Goal: Information Seeking & Learning: Learn about a topic

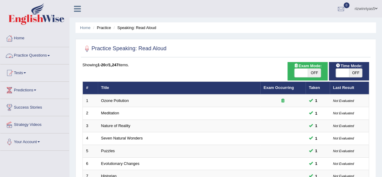
click at [48, 59] on link "Practice Questions" at bounding box center [34, 54] width 69 height 15
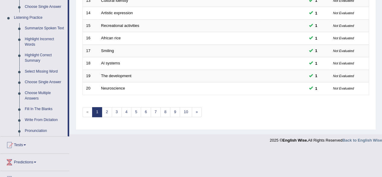
scroll to position [253, 0]
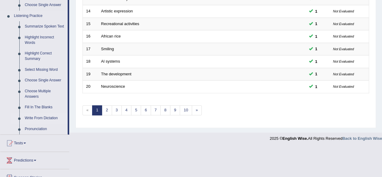
click at [48, 116] on link "Write From Dictation" at bounding box center [45, 118] width 46 height 11
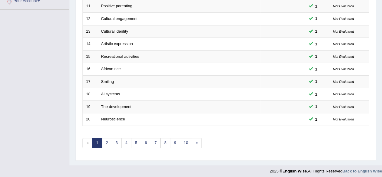
scroll to position [295, 0]
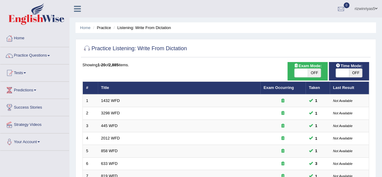
drag, startPoint x: 0, startPoint y: 0, endPoint x: 375, endPoint y: -26, distance: 376.3
click at [375, 0] on html "Toggle navigation Home Practice Questions Speaking Practice Read Aloud Repeat S…" at bounding box center [191, 88] width 382 height 177
click at [41, 55] on link "Practice Questions" at bounding box center [34, 54] width 69 height 15
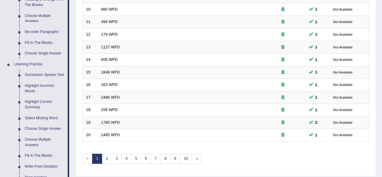
scroll to position [205, 0]
click at [54, 76] on link "Summarize Spoken Text" at bounding box center [45, 74] width 46 height 11
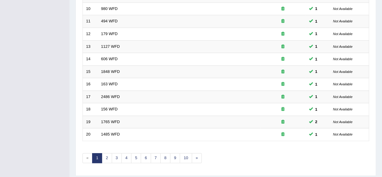
scroll to position [72, 0]
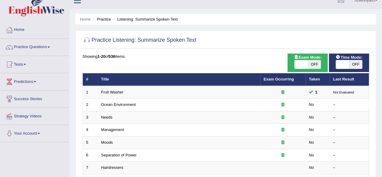
scroll to position [9, 0]
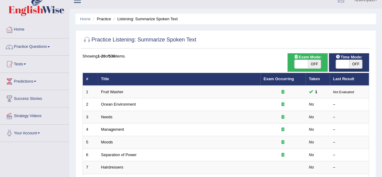
click at [315, 61] on span "OFF" at bounding box center [314, 64] width 13 height 8
checkbox input "true"
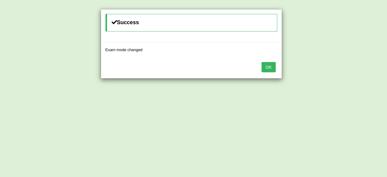
click at [350, 66] on body "Toggle navigation Home Practice Questions Speaking Practice Read Aloud Repeat S…" at bounding box center [193, 79] width 387 height 177
click at [271, 71] on button "OK" at bounding box center [268, 67] width 14 height 10
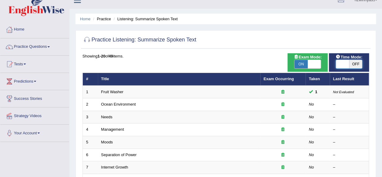
click at [348, 65] on span at bounding box center [342, 64] width 13 height 8
checkbox input "true"
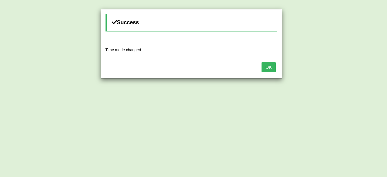
click at [271, 62] on button "OK" at bounding box center [268, 67] width 14 height 10
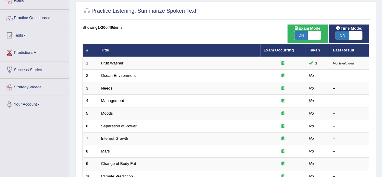
scroll to position [50, 0]
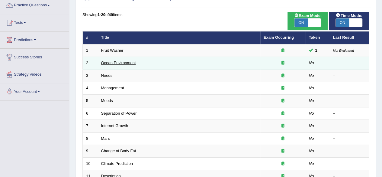
click at [121, 63] on link "Ocean Environment" at bounding box center [118, 62] width 35 height 5
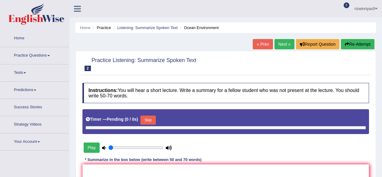
type input "0.9"
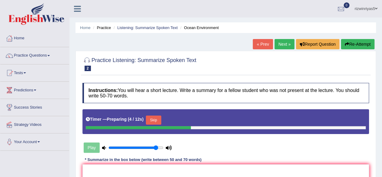
click at [160, 121] on button "Skip" at bounding box center [153, 119] width 15 height 9
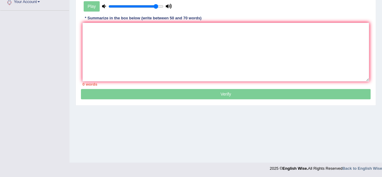
scroll to position [140, 0]
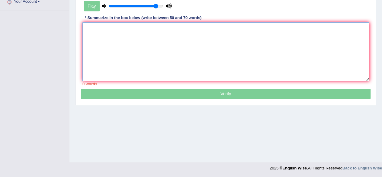
click at [115, 44] on textarea at bounding box center [226, 51] width 287 height 59
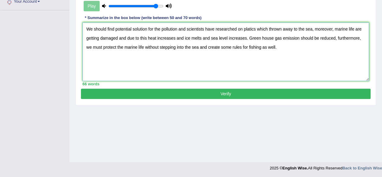
type textarea "We should find potential solution for the pollution and scientists have researc…"
click at [246, 89] on button "Verify" at bounding box center [226, 94] width 290 height 10
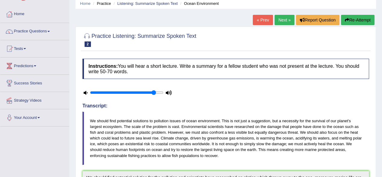
scroll to position [0, 0]
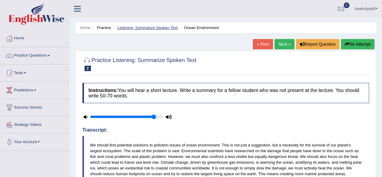
click at [168, 27] on link "Listening: Summarize Spoken Text" at bounding box center [147, 27] width 60 height 5
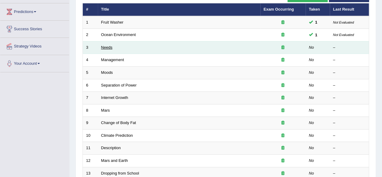
click at [109, 49] on link "Needs" at bounding box center [106, 47] width 11 height 5
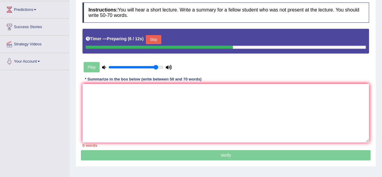
scroll to position [96, 0]
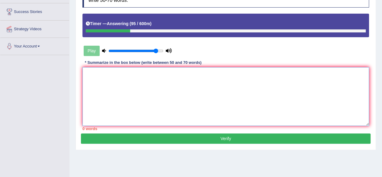
click at [289, 81] on textarea at bounding box center [226, 96] width 287 height 59
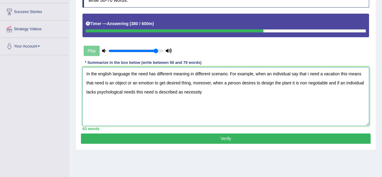
click at [143, 92] on textarea "In the english language the need has different meaning in different scenario. F…" at bounding box center [226, 96] width 287 height 59
click at [154, 92] on textarea "In the english language the need has different meaning in different scenario. F…" at bounding box center [226, 96] width 287 height 59
click at [152, 92] on textarea "In the english language the need has different meaning in different scenario. F…" at bounding box center [226, 96] width 287 height 59
click at [157, 91] on textarea "In the english language the need has different meaning in different scenario. F…" at bounding box center [226, 96] width 287 height 59
click at [146, 93] on textarea "In the english language the need has different meaning in different scenario. F…" at bounding box center [226, 96] width 287 height 59
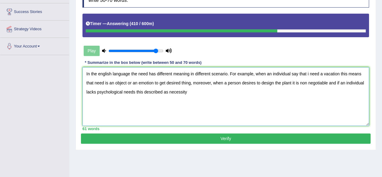
click at [188, 92] on textarea "In the english language the need has different meaning in different scenario. F…" at bounding box center [226, 96] width 287 height 59
type textarea "In the english language the need has different meaning in different scenario. F…"
click at [235, 140] on button "Verify" at bounding box center [226, 138] width 290 height 10
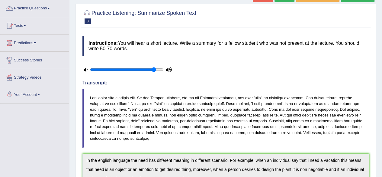
scroll to position [0, 0]
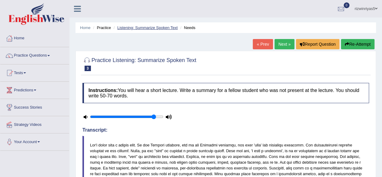
click at [164, 28] on link "Listening: Summarize Spoken Text" at bounding box center [147, 27] width 60 height 5
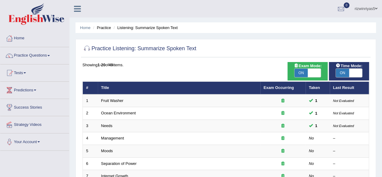
scroll to position [81, 0]
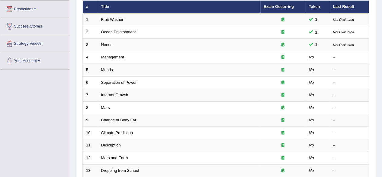
click at [382, 78] on html "Toggle navigation Home Practice Questions Speaking Practice Read Aloud Repeat S…" at bounding box center [191, 7] width 382 height 177
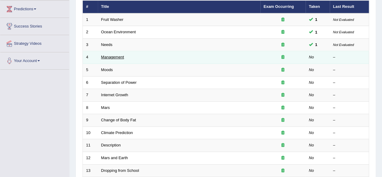
click at [121, 55] on link "Management" at bounding box center [112, 57] width 23 height 5
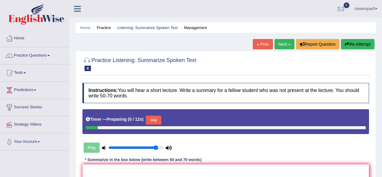
scroll to position [74, 0]
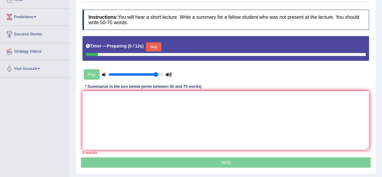
click at [382, 88] on html "Toggle navigation Home Practice Questions Speaking Practice Read Aloud Repeat S…" at bounding box center [191, 15] width 382 height 177
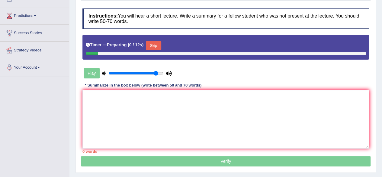
scroll to position [0, 0]
click at [159, 45] on button "Skip" at bounding box center [153, 45] width 15 height 9
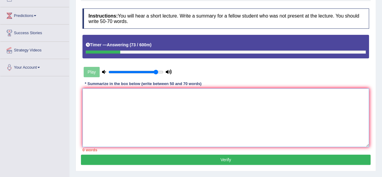
click at [176, 100] on textarea at bounding box center [226, 117] width 287 height 59
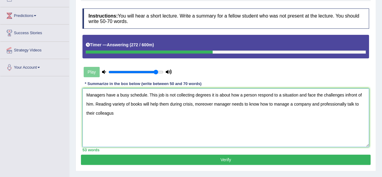
click at [121, 113] on textarea "Managers have a busy schedule. This job is not collecting degrees it is about h…" at bounding box center [226, 117] width 287 height 59
paste textarea "colleagues"
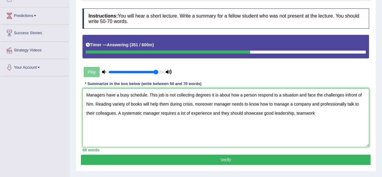
click at [306, 114] on textarea "Managers have a busy schedule. This job is not collecting degrees it is about h…" at bounding box center [226, 117] width 287 height 59
click at [323, 112] on textarea "Managers have a busy schedule. This job is not collecting degrees it is about h…" at bounding box center [226, 117] width 287 height 59
type textarea "Managers have a busy schedule. This job is not collecting degrees it is about h…"
click at [307, 157] on button "Verify" at bounding box center [226, 159] width 290 height 10
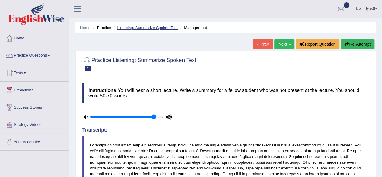
click at [166, 25] on link "Listening: Summarize Spoken Text" at bounding box center [147, 27] width 60 height 5
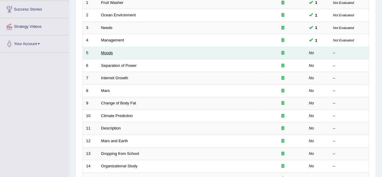
click at [106, 50] on link "Moods" at bounding box center [107, 52] width 12 height 5
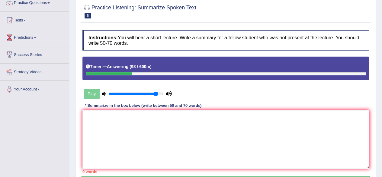
scroll to position [54, 0]
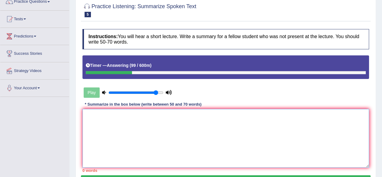
click at [267, 133] on textarea at bounding box center [226, 138] width 287 height 59
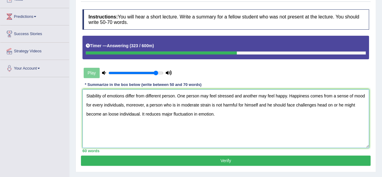
scroll to position [75, 0]
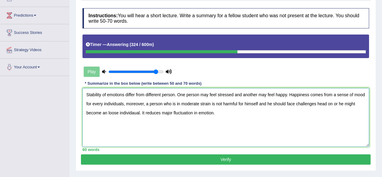
type textarea "Stability of emotions differ from different person. One person may feel stresse…"
click at [290, 157] on button "Verify" at bounding box center [226, 159] width 290 height 10
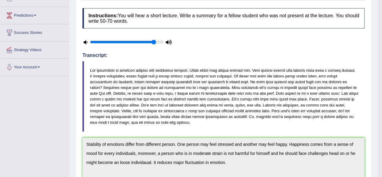
drag, startPoint x: 387, startPoint y: 74, endPoint x: 387, endPoint y: 109, distance: 34.8
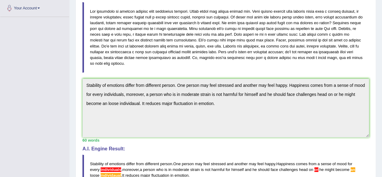
scroll to position [0, 0]
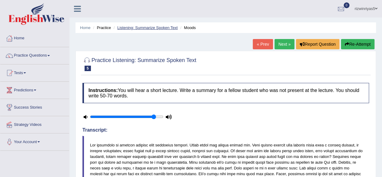
click at [160, 28] on link "Listening: Summarize Spoken Text" at bounding box center [147, 27] width 60 height 5
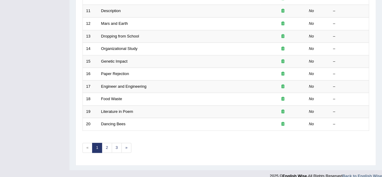
scroll to position [220, 0]
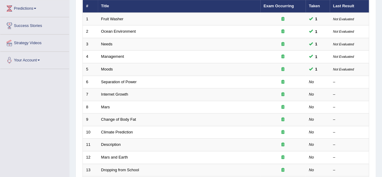
click at [370, 71] on html "Toggle navigation Home Practice Questions Speaking Practice Read Aloud Repeat S…" at bounding box center [191, 6] width 382 height 177
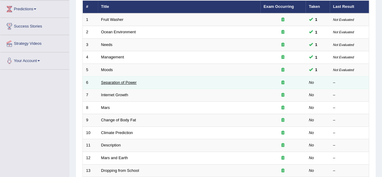
click at [114, 81] on link "Separation of Power" at bounding box center [119, 82] width 36 height 5
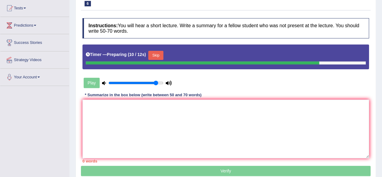
scroll to position [72, 0]
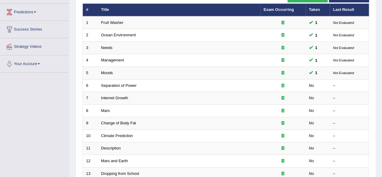
drag, startPoint x: 377, startPoint y: 36, endPoint x: 387, endPoint y: 68, distance: 33.8
click at [382, 68] on html "Toggle navigation Home Practice Questions Speaking Practice Read Aloud Repeat S…" at bounding box center [191, 10] width 382 height 177
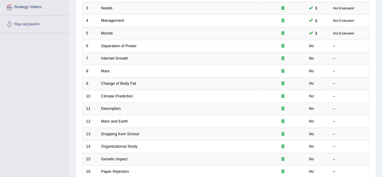
scroll to position [92, 0]
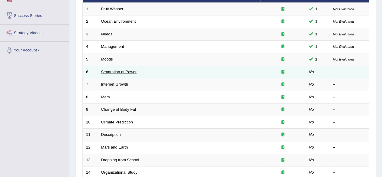
click at [118, 70] on link "Separation of Power" at bounding box center [119, 72] width 36 height 5
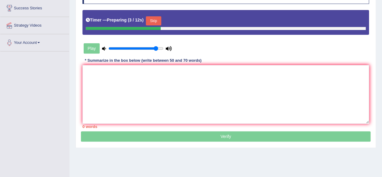
scroll to position [100, 0]
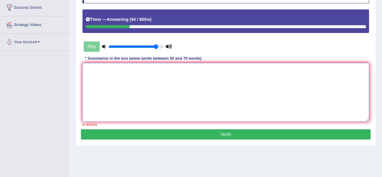
click at [317, 78] on textarea at bounding box center [226, 92] width 287 height 59
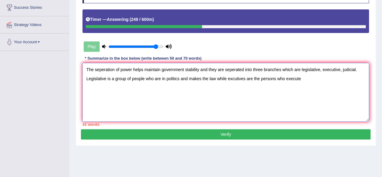
click at [232, 78] on textarea "The seperation of power helps maintain government stability and they are sepera…" at bounding box center [226, 92] width 287 height 59
click at [308, 76] on textarea "The seperation of power helps maintain government stability and they are sepera…" at bounding box center [226, 92] width 287 height 59
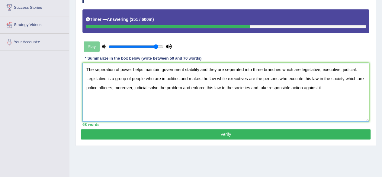
type textarea "The seperation of power helps maintain government stability and they are sepera…"
click at [277, 134] on button "Verify" at bounding box center [226, 134] width 290 height 10
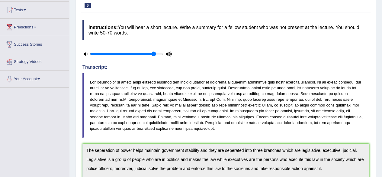
scroll to position [0, 0]
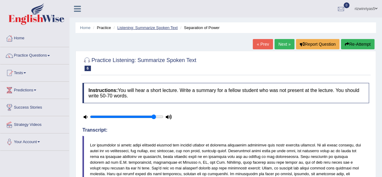
click at [154, 26] on link "Listening: Summarize Spoken Text" at bounding box center [147, 27] width 60 height 5
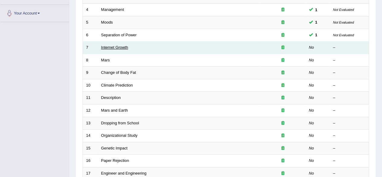
click at [119, 45] on link "Internet Growth" at bounding box center [114, 47] width 27 height 5
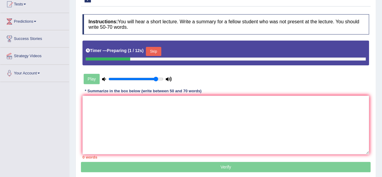
scroll to position [64, 0]
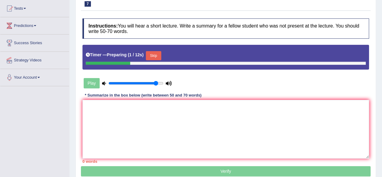
drag, startPoint x: 0, startPoint y: 0, endPoint x: 387, endPoint y: 56, distance: 390.6
click at [382, 56] on html "Toggle navigation Home Practice Questions Speaking Practice Read Aloud Repeat S…" at bounding box center [191, 24] width 382 height 177
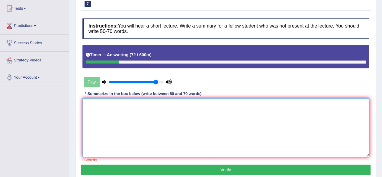
click at [181, 107] on textarea at bounding box center [226, 127] width 287 height 59
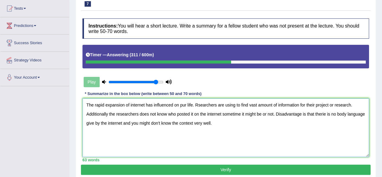
type textarea "The rapid expansion of internet has influenced on pur life. Rsearchers are usin…"
click at [233, 167] on button "Verify" at bounding box center [226, 169] width 290 height 10
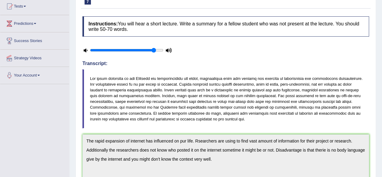
scroll to position [0, 0]
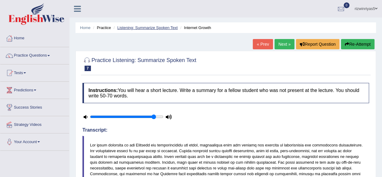
click at [170, 28] on link "Listening: Summarize Spoken Text" at bounding box center [147, 27] width 60 height 5
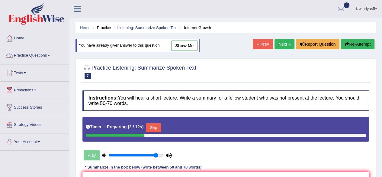
click at [50, 55] on span at bounding box center [48, 55] width 2 height 1
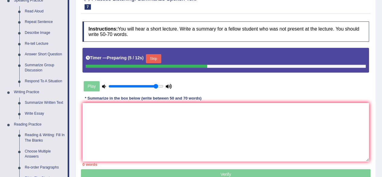
scroll to position [65, 0]
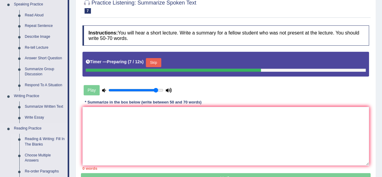
click at [46, 139] on link "Reading & Writing: Fill In The Blanks" at bounding box center [45, 142] width 46 height 16
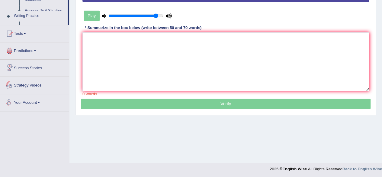
scroll to position [283, 0]
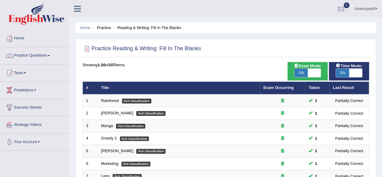
scroll to position [8, 0]
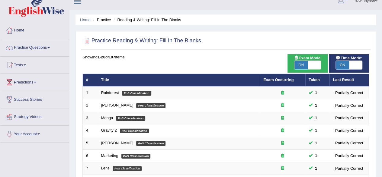
drag, startPoint x: 0, startPoint y: 0, endPoint x: 387, endPoint y: 44, distance: 389.0
click at [382, 44] on html "Toggle navigation Home Practice Questions Speaking Practice Read Aloud Repeat S…" at bounding box center [191, 80] width 382 height 177
click at [47, 45] on link "Practice Questions" at bounding box center [34, 46] width 69 height 15
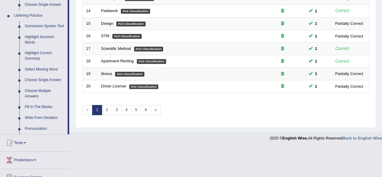
scroll to position [267, 0]
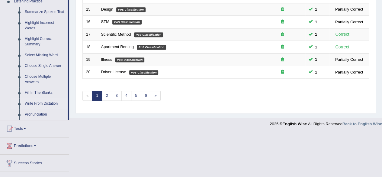
click at [52, 105] on link "Write From Dictation" at bounding box center [45, 103] width 46 height 11
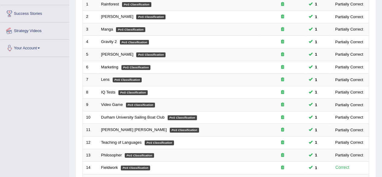
scroll to position [88, 0]
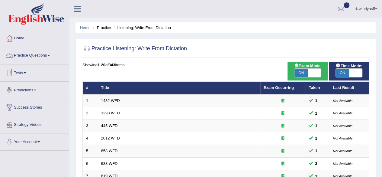
click at [39, 58] on link "Practice Questions" at bounding box center [34, 54] width 69 height 15
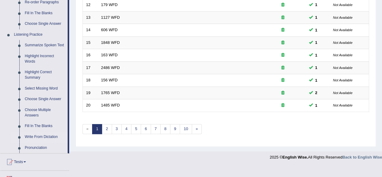
scroll to position [247, 0]
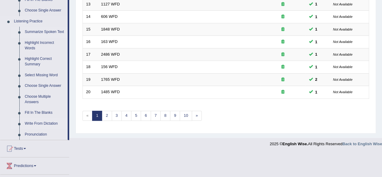
click at [50, 27] on link "Summarize Spoken Text" at bounding box center [45, 32] width 46 height 11
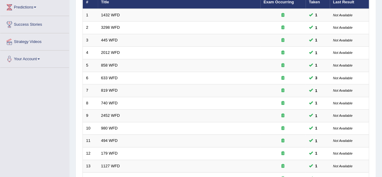
scroll to position [75, 0]
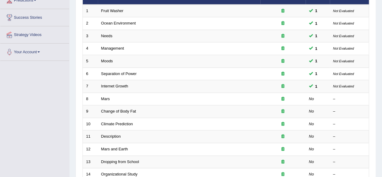
scroll to position [110, 0]
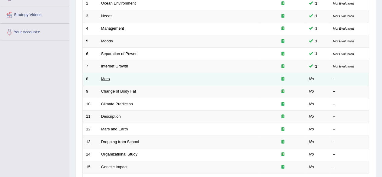
click at [109, 79] on link "Mars" at bounding box center [105, 78] width 9 height 5
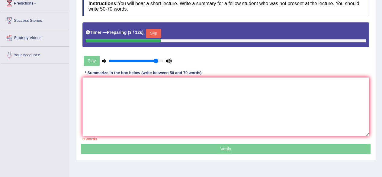
scroll to position [87, 0]
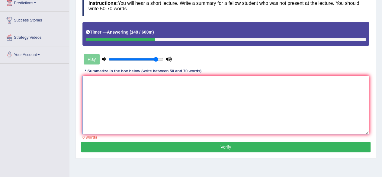
click at [172, 89] on textarea at bounding box center [226, 105] width 287 height 59
type textarea "M"
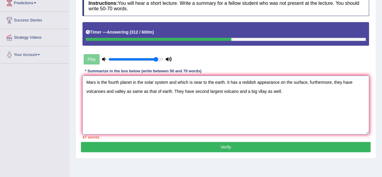
click at [260, 91] on textarea "Mars is the fourth planet in the solar system and which is near to the earth. I…" at bounding box center [226, 105] width 287 height 59
click at [267, 91] on textarea "Mars is the fourth planet in the solar system and which is near to the earth. I…" at bounding box center [226, 105] width 287 height 59
drag, startPoint x: 283, startPoint y: 89, endPoint x: 290, endPoint y: 92, distance: 7.5
click at [290, 92] on textarea "Mars is the fourth planet in the solar system and which is near to the earth. I…" at bounding box center [226, 105] width 287 height 59
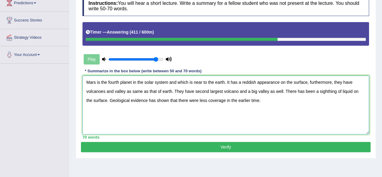
type textarea "Mars is the fourth planet in the solar system and which is near to the earth. I…"
click at [290, 145] on button "Verify" at bounding box center [226, 147] width 290 height 10
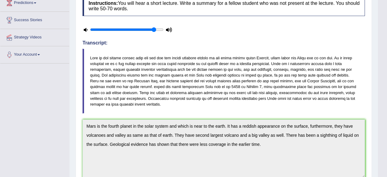
drag, startPoint x: 387, startPoint y: 88, endPoint x: 387, endPoint y: 104, distance: 15.7
click at [387, 90] on html "Toggle navigation Home Practice Questions Speaking Practice Read Aloud Repeat S…" at bounding box center [193, 1] width 387 height 177
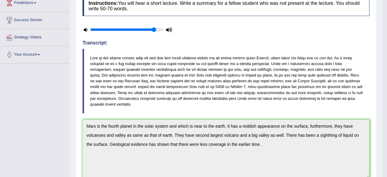
click at [387, 90] on html "Toggle navigation Home Practice Questions Speaking Practice Read Aloud Repeat S…" at bounding box center [193, 1] width 387 height 177
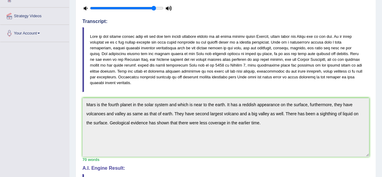
scroll to position [0, 0]
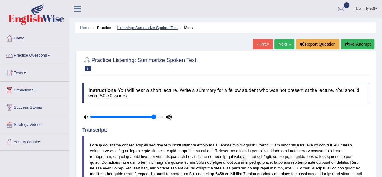
click at [153, 28] on link "Listening: Summarize Spoken Text" at bounding box center [147, 27] width 60 height 5
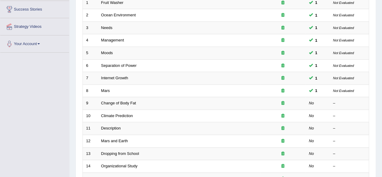
scroll to position [104, 0]
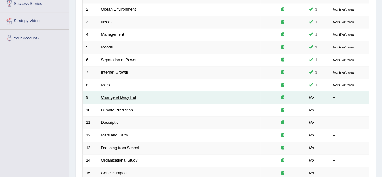
click at [120, 98] on link "Change of Body Fat" at bounding box center [118, 97] width 35 height 5
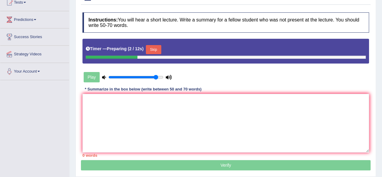
scroll to position [85, 0]
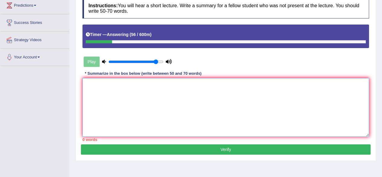
click at [280, 109] on textarea at bounding box center [226, 107] width 287 height 59
type textarea "I"
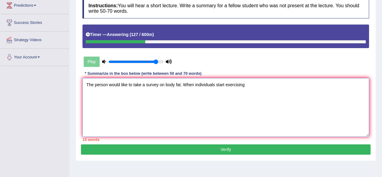
click at [224, 86] on textarea "The person would like to take a survey on body fat. When individuals start exer…" at bounding box center [226, 107] width 287 height 59
click at [253, 86] on textarea "The person would like to take a survey on body fat. When individuals starts exe…" at bounding box center [226, 107] width 287 height 59
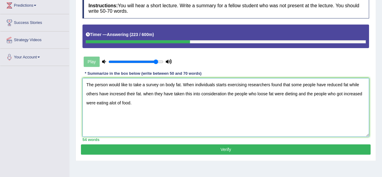
type textarea "The person would like to take a survey on body fat. When individuals starts exe…"
click at [264, 150] on button "Verify" at bounding box center [226, 149] width 290 height 10
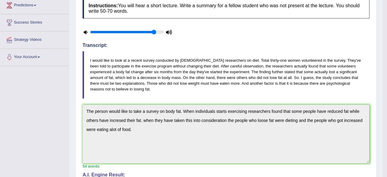
drag, startPoint x: 387, startPoint y: 56, endPoint x: 387, endPoint y: 98, distance: 42.0
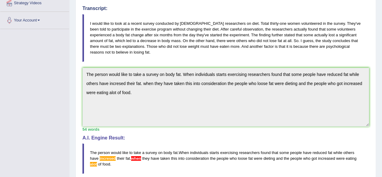
scroll to position [44, 0]
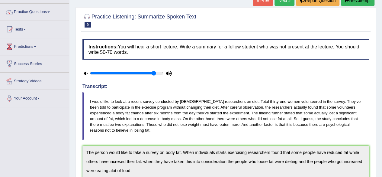
drag, startPoint x: 377, startPoint y: 82, endPoint x: 379, endPoint y: 50, distance: 31.8
click at [379, 50] on div "Home Practice Listening: Summarize Spoken Text Change of Body Fat « Prev Next »…" at bounding box center [226, 153] width 313 height 394
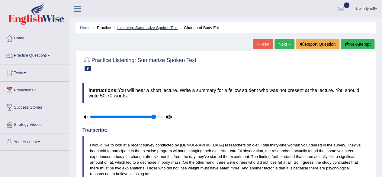
click at [168, 26] on link "Listening: Summarize Spoken Text" at bounding box center [147, 27] width 60 height 5
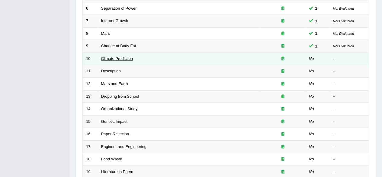
click at [111, 59] on link "Climate Prediction" at bounding box center [117, 58] width 32 height 5
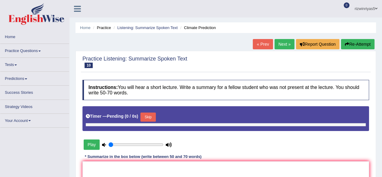
type input "0.9"
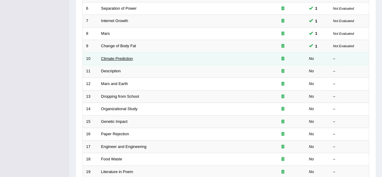
click at [129, 58] on link "Climate Prediction" at bounding box center [117, 58] width 32 height 5
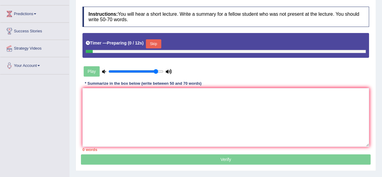
scroll to position [70, 0]
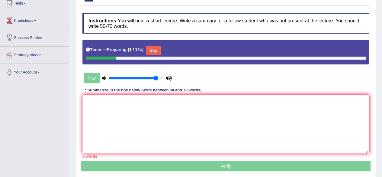
click at [153, 47] on button "Skip" at bounding box center [153, 50] width 15 height 9
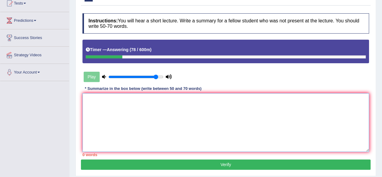
click at [268, 98] on textarea at bounding box center [226, 122] width 287 height 59
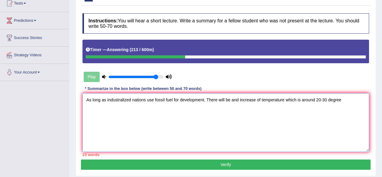
paste textarea "fahrenheit"
click at [238, 100] on textarea "As long as industralized nations use fossil fuel for development. There will be…" at bounding box center [226, 122] width 287 height 59
click at [258, 100] on textarea "As long as industralized nations use fossil fuel for development. There will be…" at bounding box center [226, 122] width 287 height 59
click at [360, 100] on textarea "As long as industralized nations use fossil fuel for development. There will be…" at bounding box center [226, 122] width 287 height 59
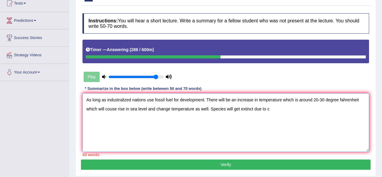
click at [193, 109] on textarea "As long as industralized nations use fossil fuel for development. There will be…" at bounding box center [226, 122] width 287 height 59
click at [268, 108] on textarea "As long as industralized nations use fossil fuel for development. There will be…" at bounding box center [226, 122] width 287 height 59
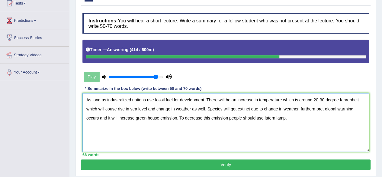
type textarea "As long as industralized nations use fossil fuel for development. There will be…"
click at [283, 166] on button "Verify" at bounding box center [226, 164] width 290 height 10
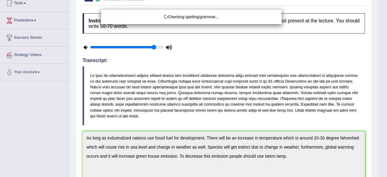
click at [387, 60] on div "Checking spelling/grammar..." at bounding box center [193, 88] width 387 height 177
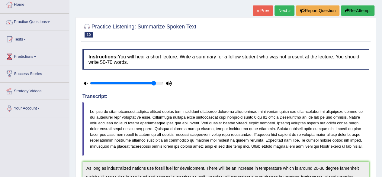
scroll to position [0, 0]
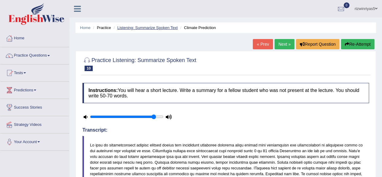
click at [167, 28] on link "Listening: Summarize Spoken Text" at bounding box center [147, 27] width 60 height 5
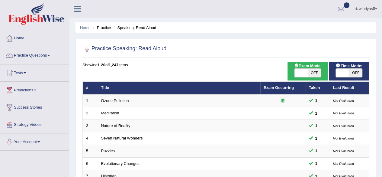
click at [27, 75] on link "Tests" at bounding box center [34, 71] width 69 height 15
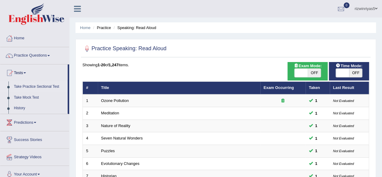
click at [39, 85] on link "Take Practice Sectional Test" at bounding box center [39, 86] width 57 height 11
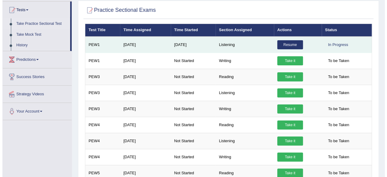
scroll to position [63, 0]
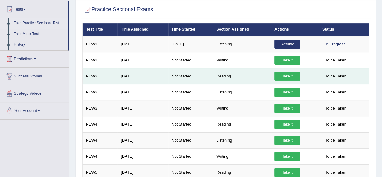
click at [296, 76] on link "Take it" at bounding box center [288, 76] width 26 height 9
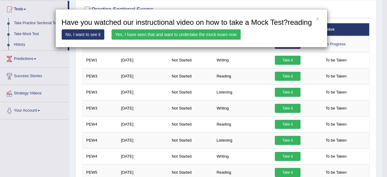
click at [208, 36] on link "Yes, I have seen that and want to undertake the mock exam now" at bounding box center [176, 34] width 129 height 10
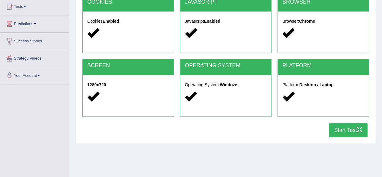
scroll to position [96, 0]
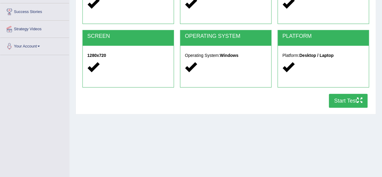
click at [342, 99] on button "Start Test" at bounding box center [348, 101] width 39 height 14
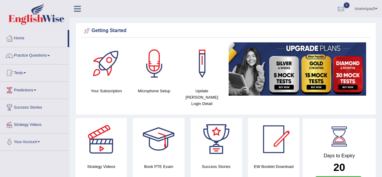
drag, startPoint x: 387, startPoint y: 121, endPoint x: 375, endPoint y: 8, distance: 114.0
click at [375, 8] on html "Toggle navigation Home Practice Questions Speaking Practice Read Aloud Repeat S…" at bounding box center [191, 88] width 382 height 177
